Goal: Task Accomplishment & Management: Manage account settings

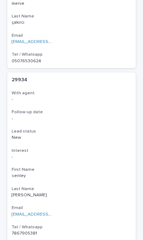
scroll to position [2585, 0]
click at [104, 193] on p "[PERSON_NAME]" at bounding box center [72, 195] width 120 height 5
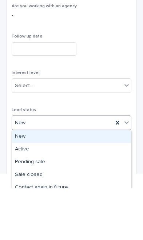
scroll to position [19, 0]
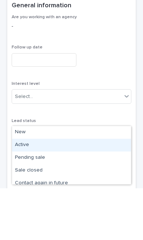
click at [72, 190] on div "Active" at bounding box center [71, 196] width 119 height 13
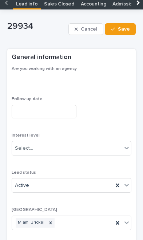
click at [122, 23] on button "Save" at bounding box center [120, 29] width 31 height 12
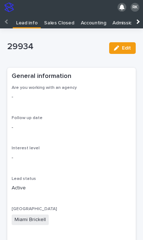
scroll to position [0, 0]
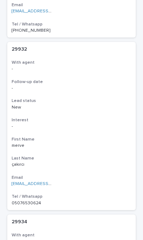
scroll to position [2446, 0]
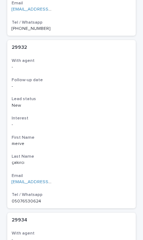
click at [40, 115] on h3 "Interest" at bounding box center [72, 118] width 120 height 6
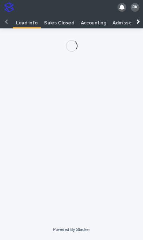
scroll to position [15, 0]
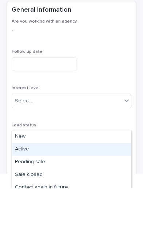
click at [30, 195] on div "Active" at bounding box center [71, 201] width 119 height 13
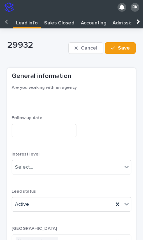
click at [115, 45] on icon "button" at bounding box center [113, 47] width 4 height 5
